Goal: Find specific page/section: Find specific page/section

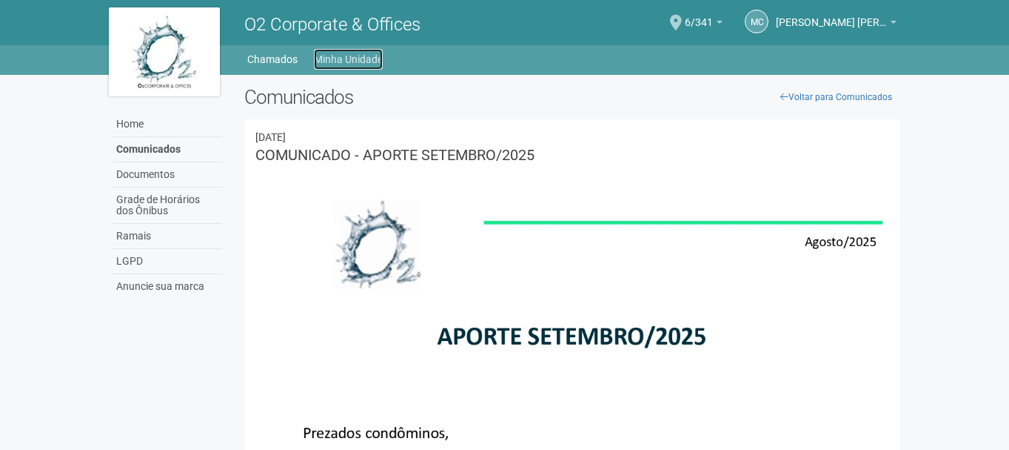
click at [325, 57] on link "Minha Unidade" at bounding box center [348, 59] width 69 height 21
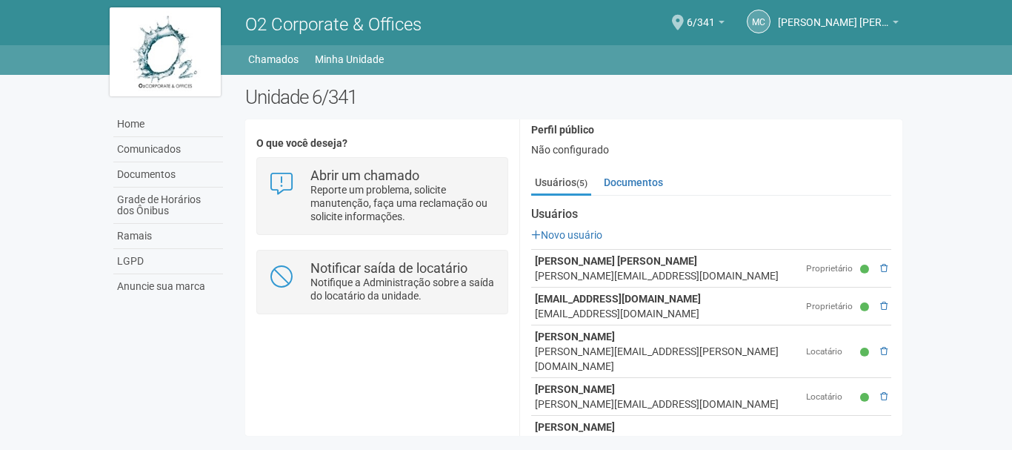
scroll to position [160, 0]
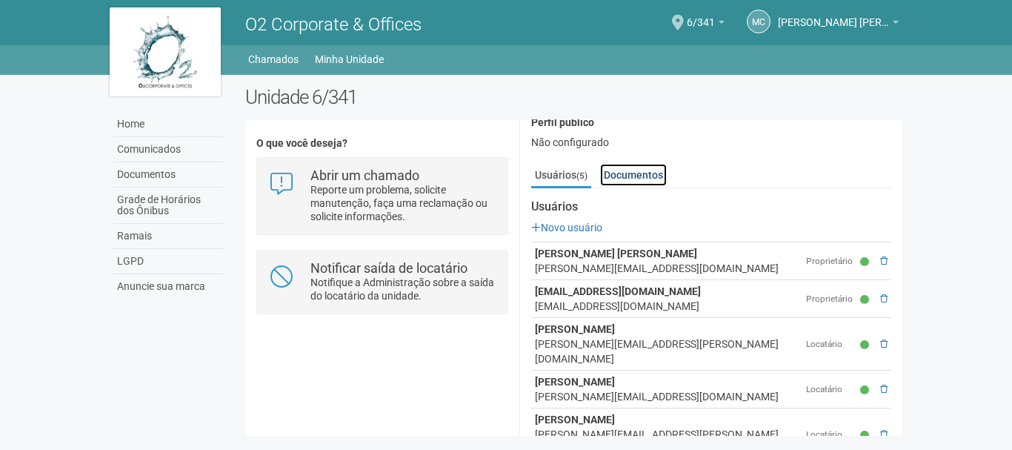
click at [626, 164] on link "Documentos" at bounding box center [633, 175] width 67 height 22
